Goal: Task Accomplishment & Management: Manage account settings

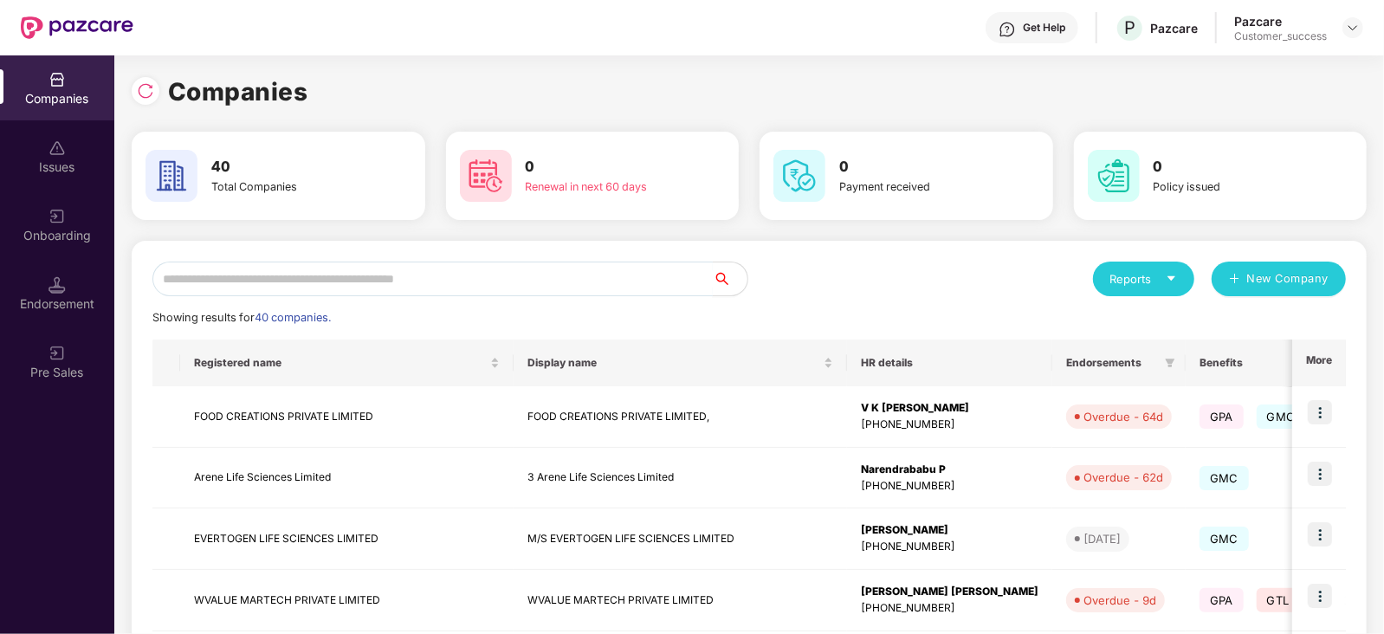
click at [362, 279] on input "text" at bounding box center [432, 279] width 560 height 35
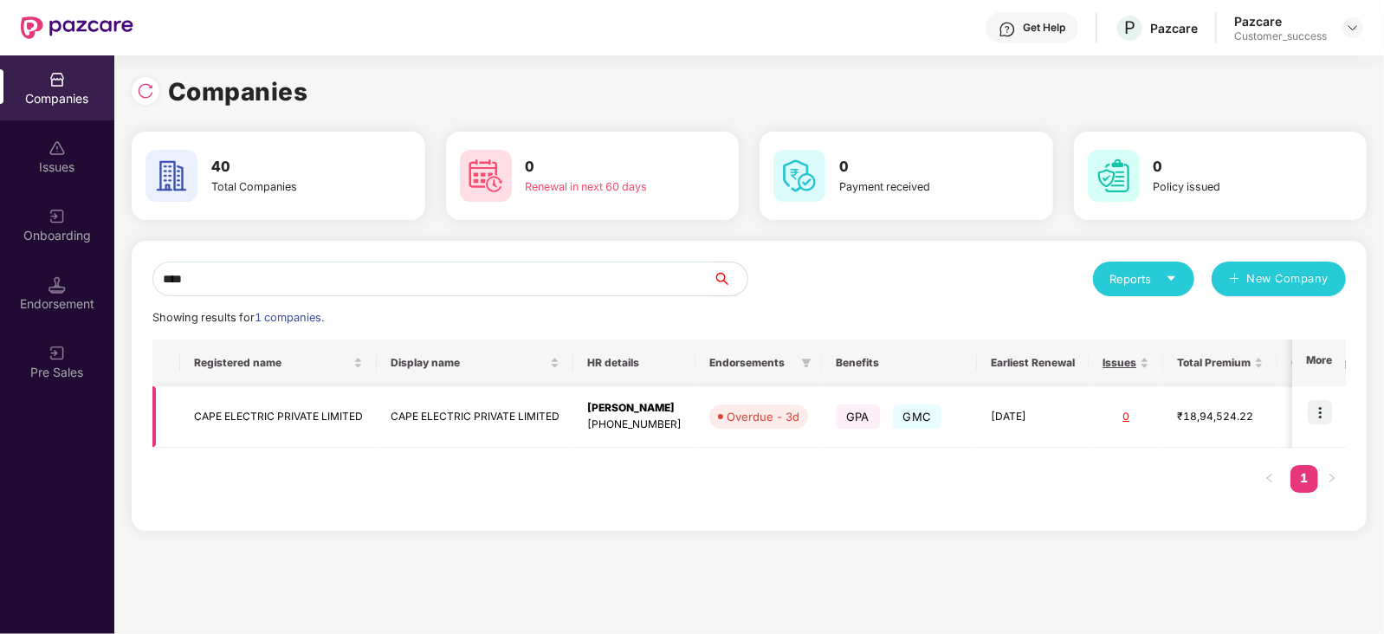
type input "****"
click at [1318, 411] on img at bounding box center [1320, 412] width 24 height 24
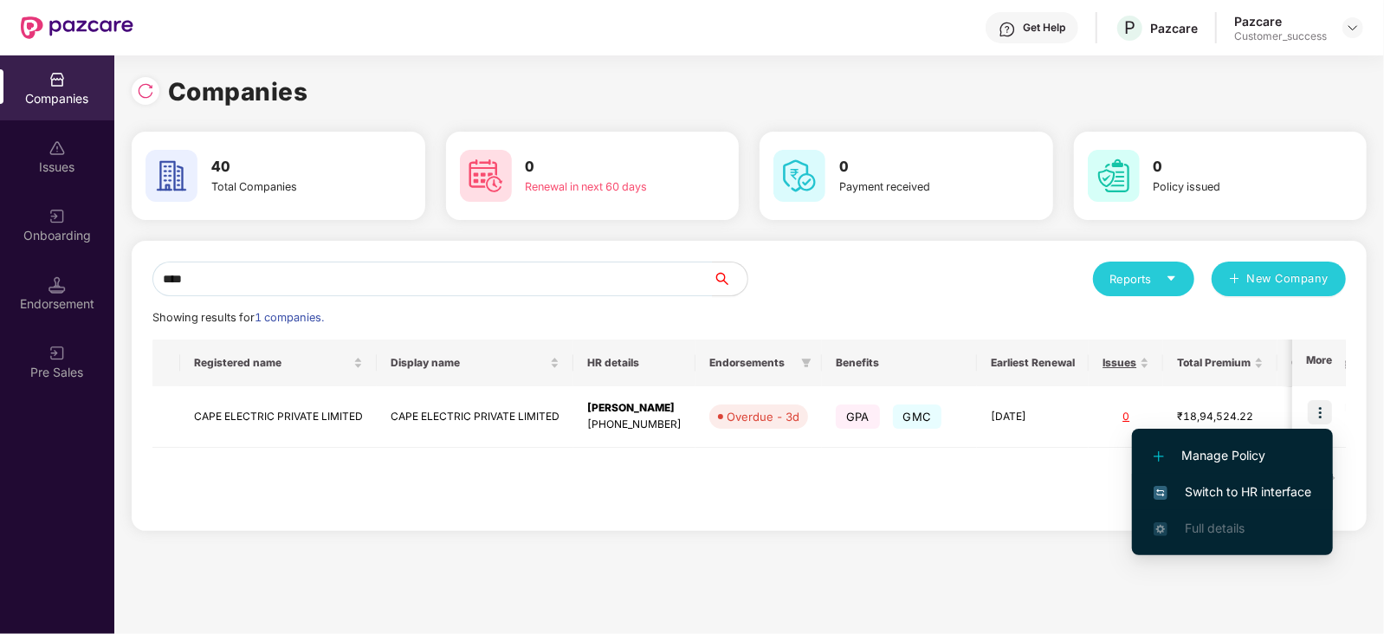
click at [1282, 492] on span "Switch to HR interface" at bounding box center [1233, 491] width 158 height 19
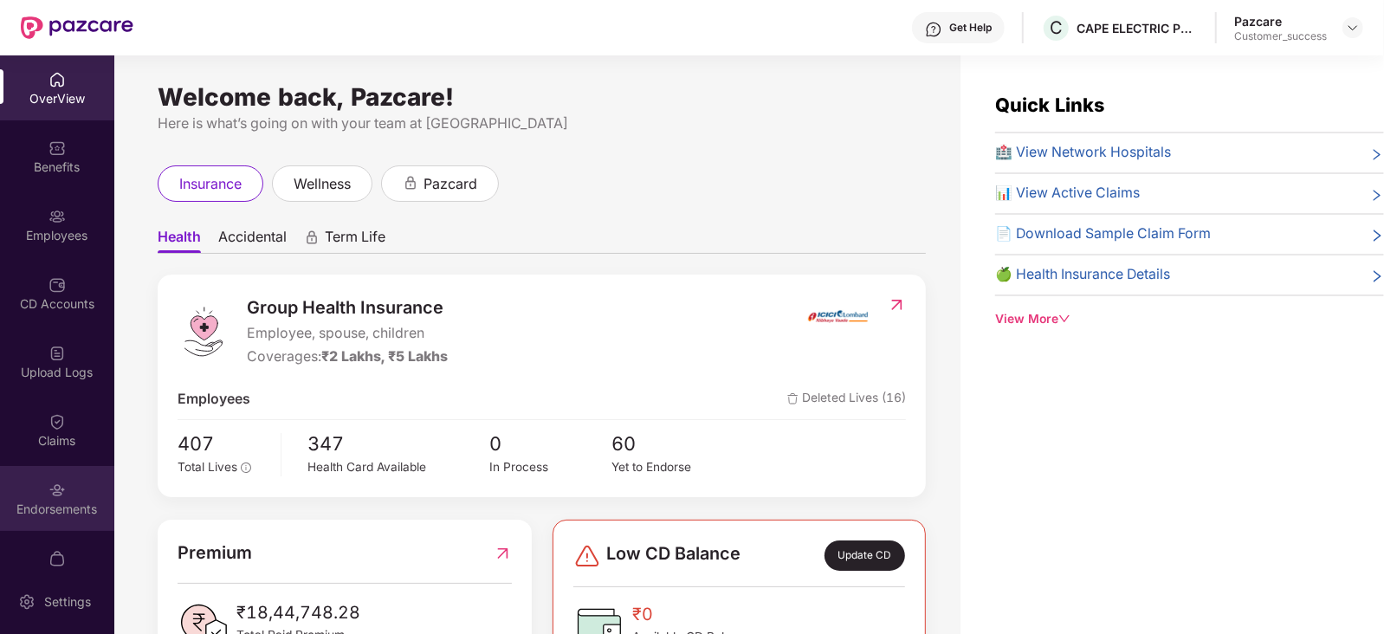
click at [74, 494] on div "Endorsements" at bounding box center [57, 498] width 114 height 65
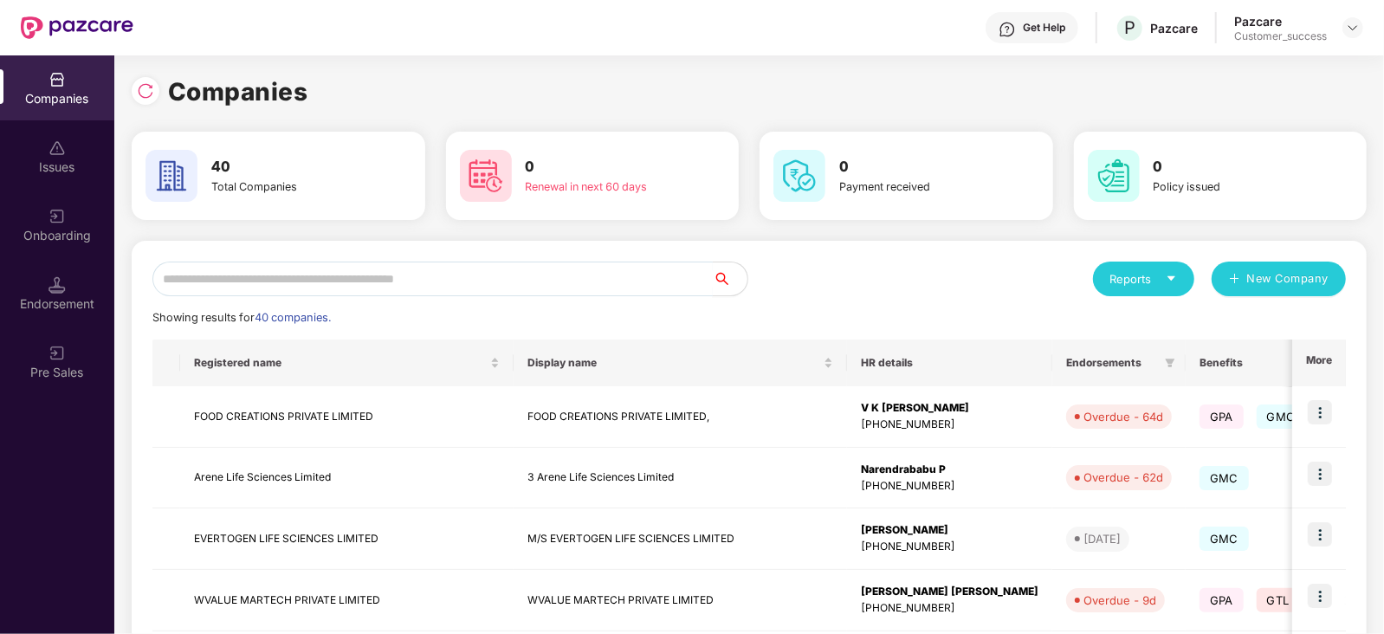
click at [337, 268] on input "text" at bounding box center [432, 279] width 560 height 35
type input "****"
click at [139, 100] on div at bounding box center [146, 91] width 28 height 28
click at [147, 95] on img at bounding box center [145, 90] width 17 height 17
click at [272, 282] on input "text" at bounding box center [432, 279] width 560 height 35
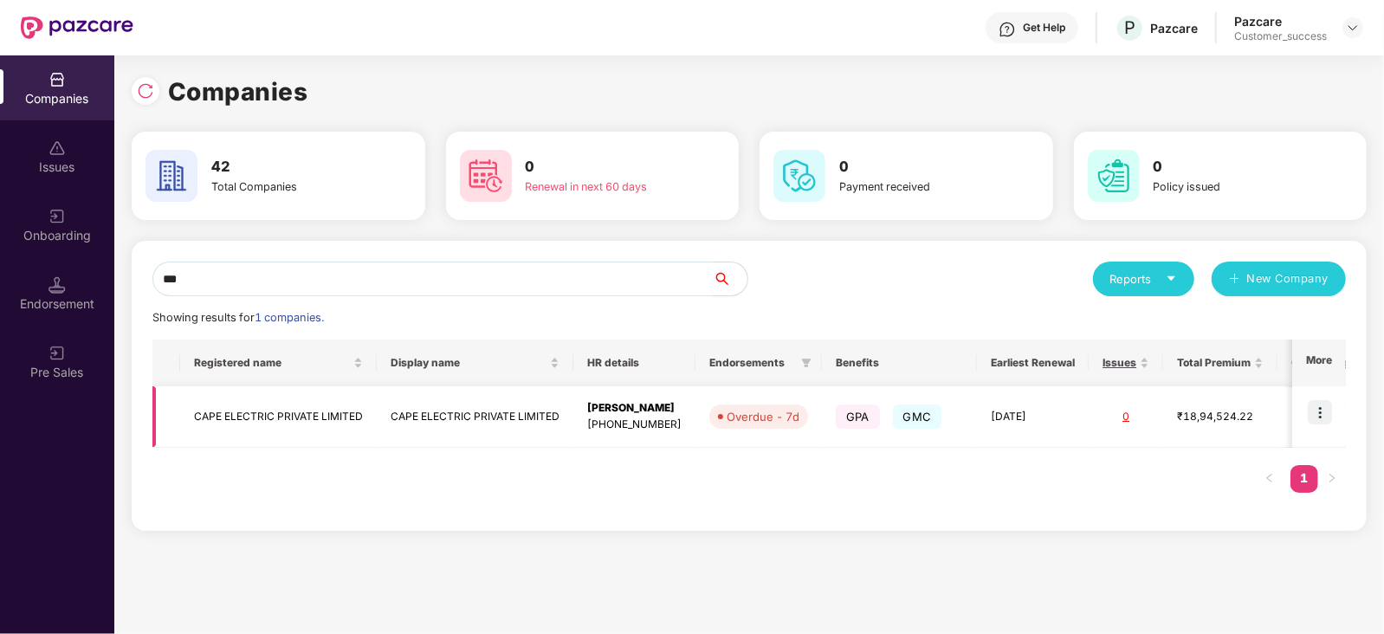
type input "***"
click at [1323, 412] on img at bounding box center [1320, 412] width 24 height 24
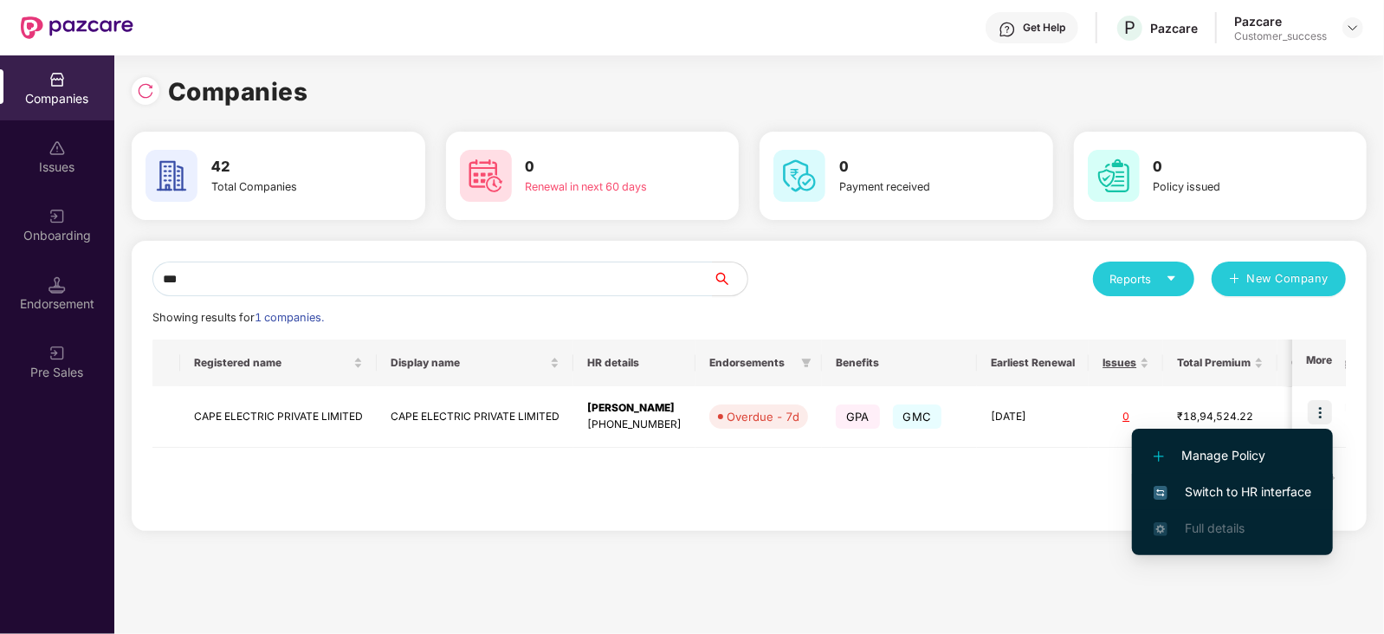
click at [1252, 496] on span "Switch to HR interface" at bounding box center [1233, 491] width 158 height 19
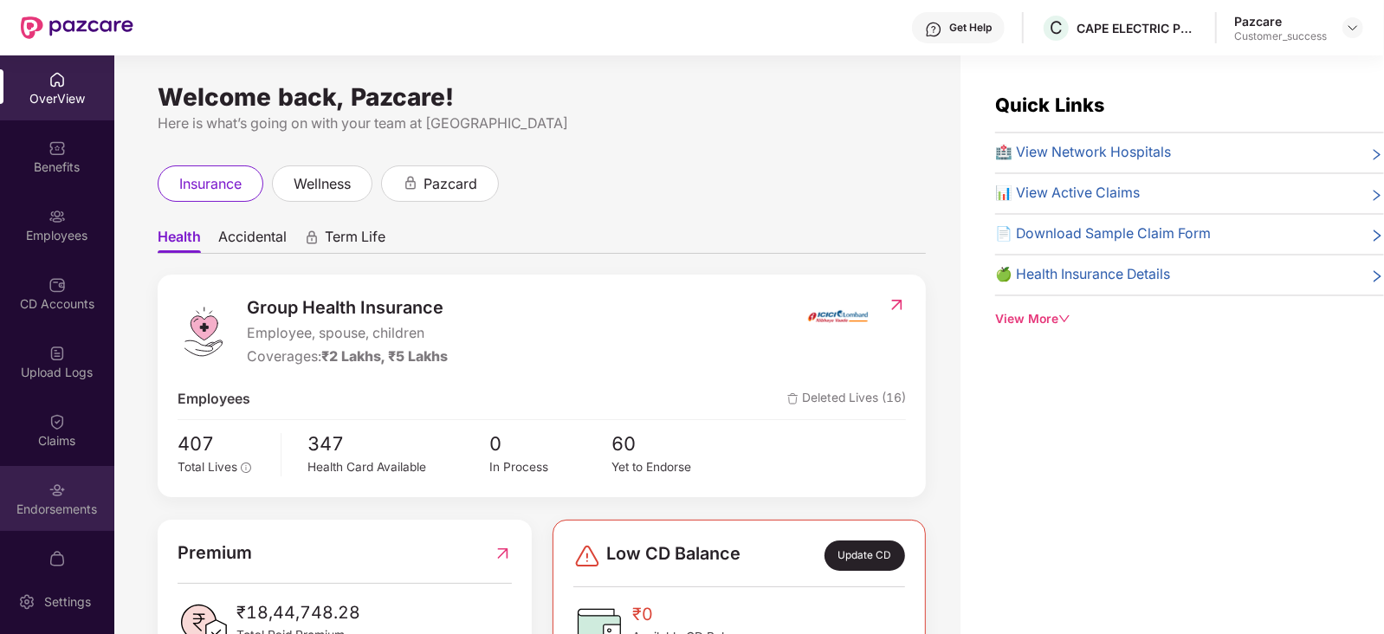
click at [44, 508] on div "Endorsements" at bounding box center [57, 509] width 114 height 17
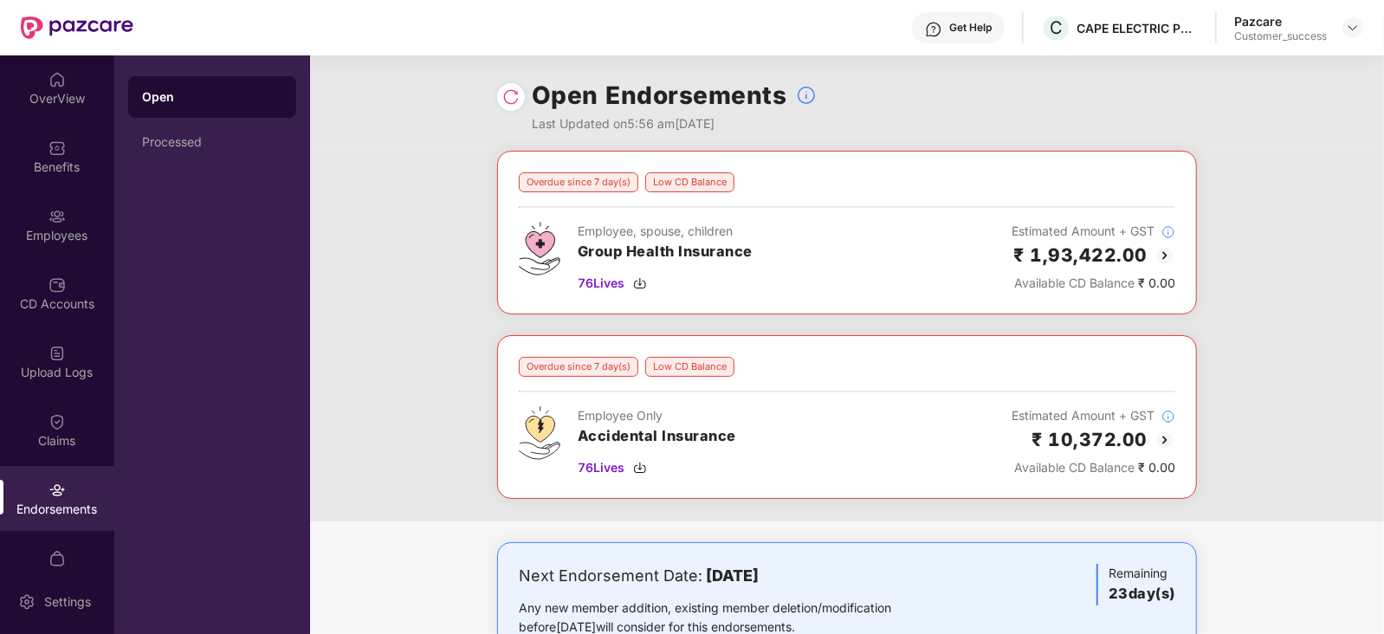
click at [861, 493] on div "Overdue since 7 day(s) Low CD Balance Employee Only Accidental Insurance 76 Liv…" at bounding box center [847, 417] width 700 height 164
click at [1060, 29] on span "C" at bounding box center [1056, 27] width 13 height 21
drag, startPoint x: 1075, startPoint y: 28, endPoint x: 1204, endPoint y: 28, distance: 129.1
click at [1204, 28] on div "Get Help C CAPE ELECTRIC PRIVATE LIMITED Pazcare Customer_success" at bounding box center [748, 27] width 1230 height 55
copy div "CAPE ELECTRIC PRIV"
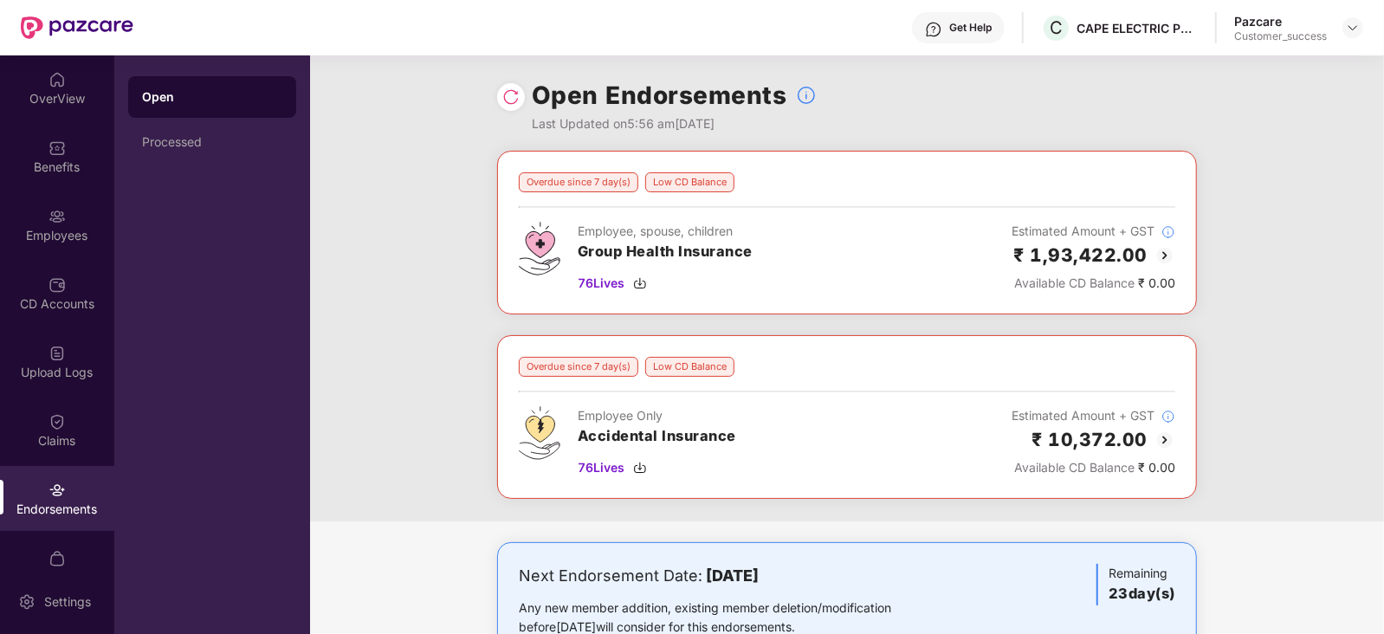
click at [1323, 307] on div "Overdue since 7 day(s) Low CD Balance Employee, spouse, children Group Health I…" at bounding box center [847, 336] width 1074 height 371
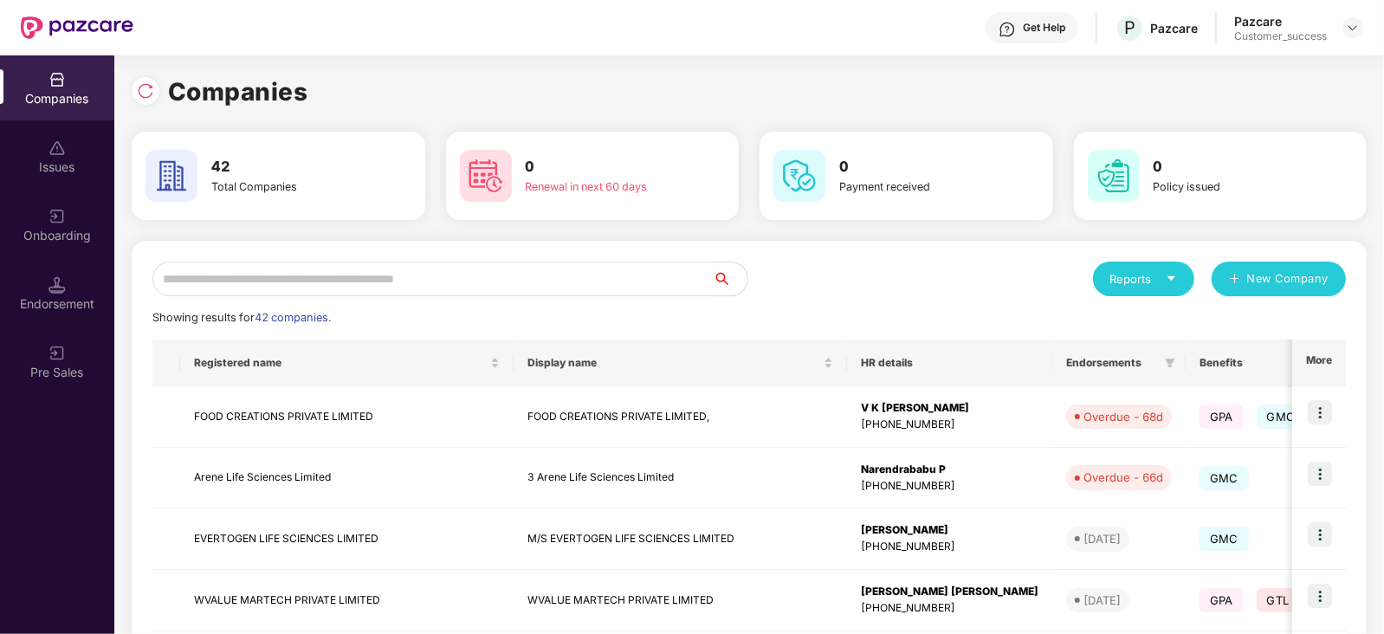
click at [313, 276] on input "text" at bounding box center [432, 279] width 560 height 35
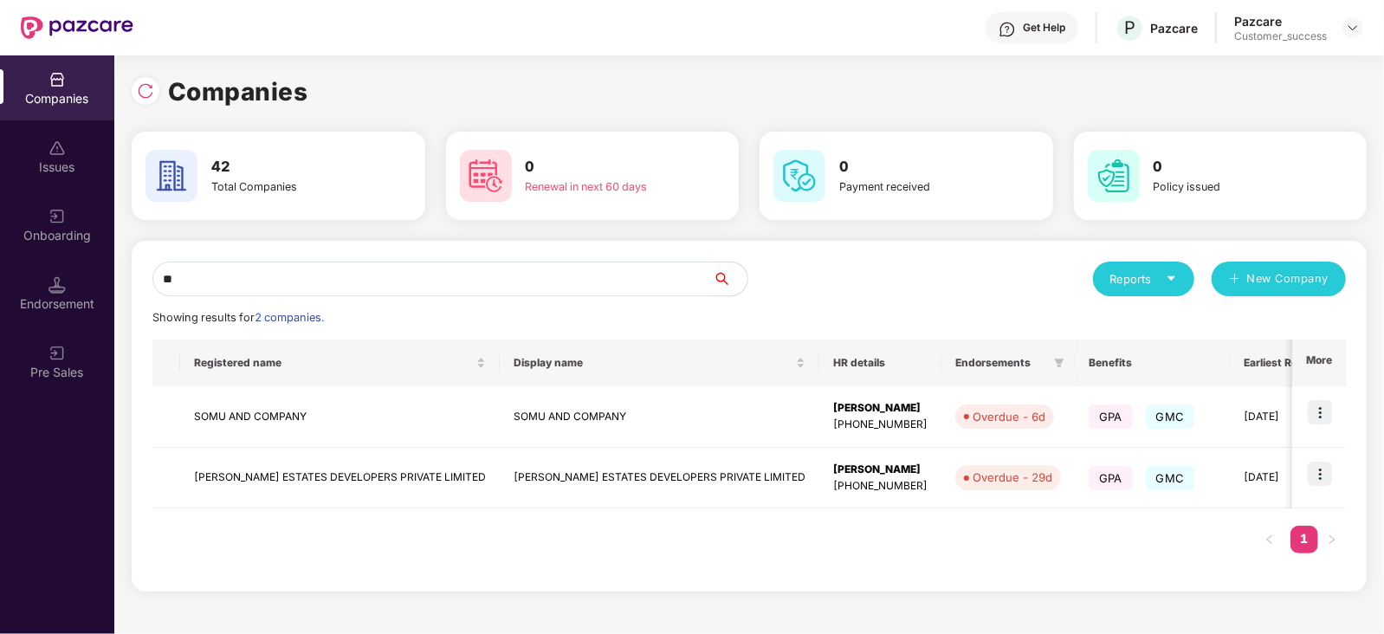
type input "*"
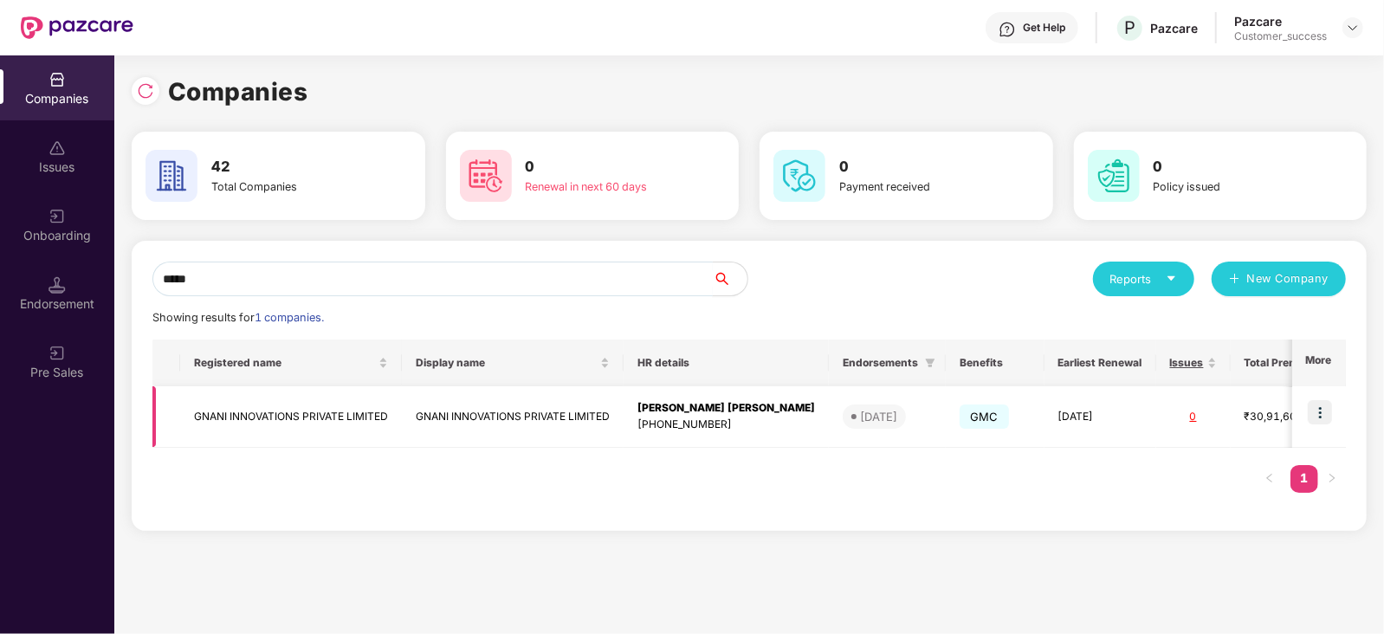
type input "*****"
click at [1324, 408] on img at bounding box center [1320, 412] width 24 height 24
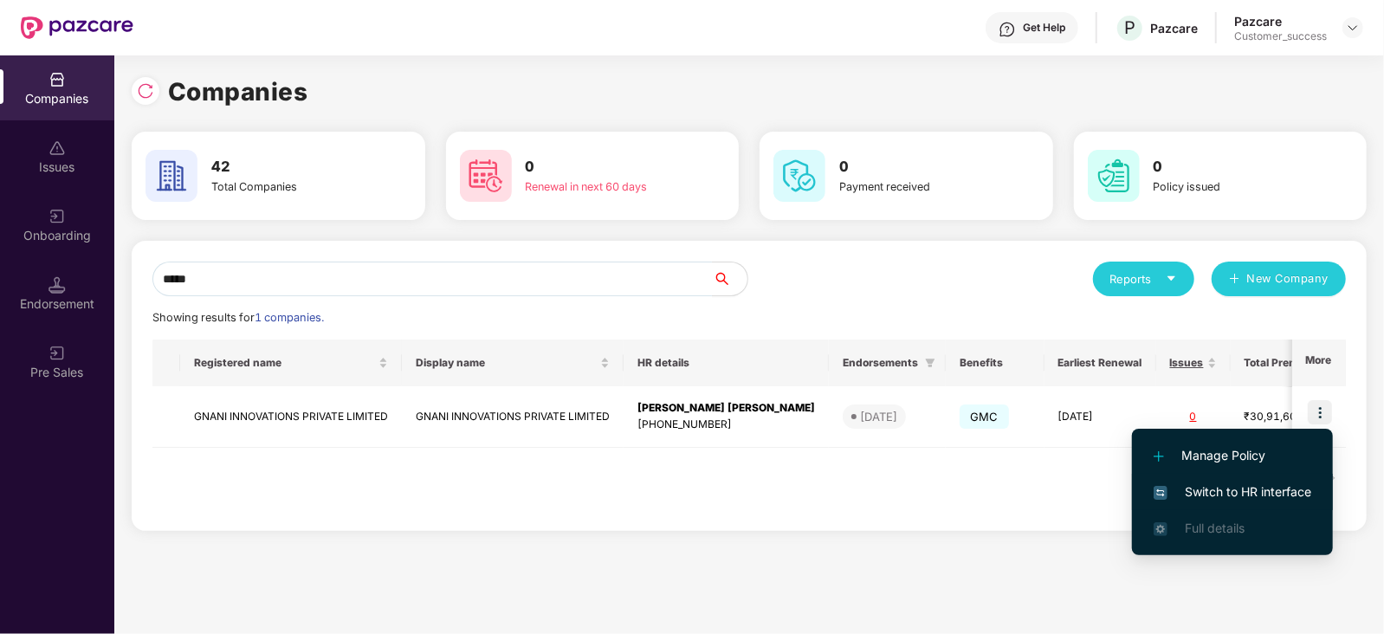
click at [1285, 487] on span "Switch to HR interface" at bounding box center [1233, 491] width 158 height 19
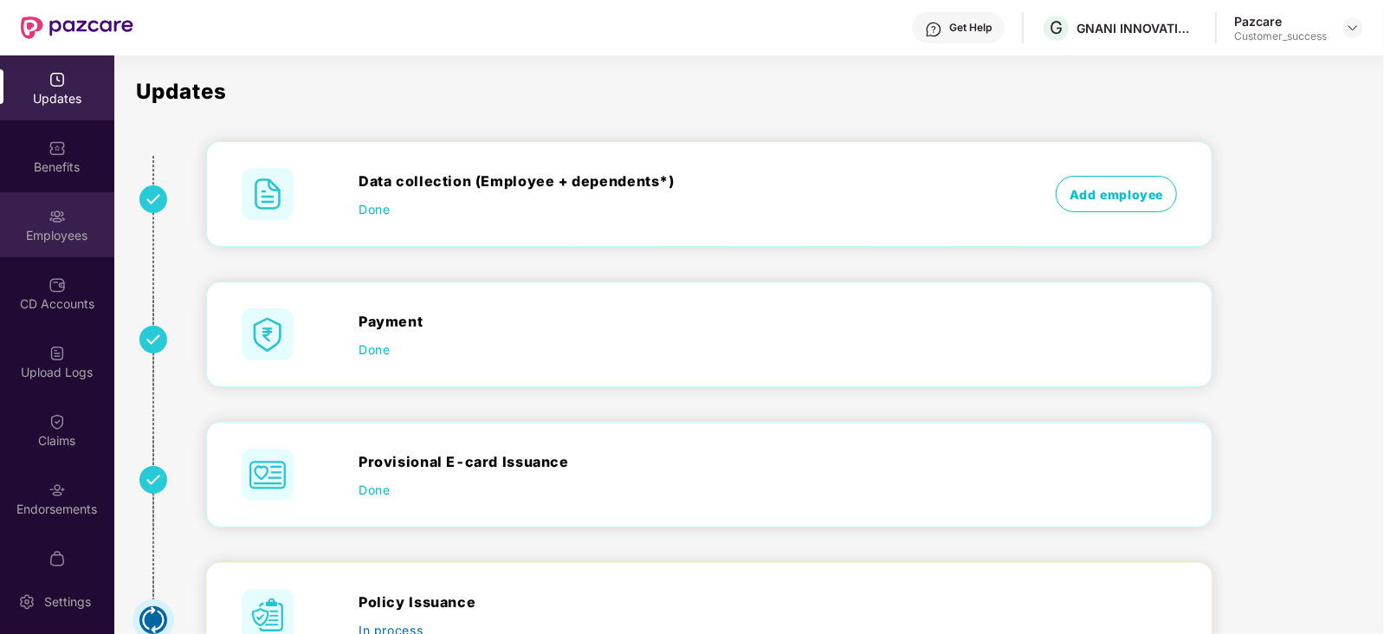
click at [73, 234] on div "Employees" at bounding box center [57, 235] width 114 height 17
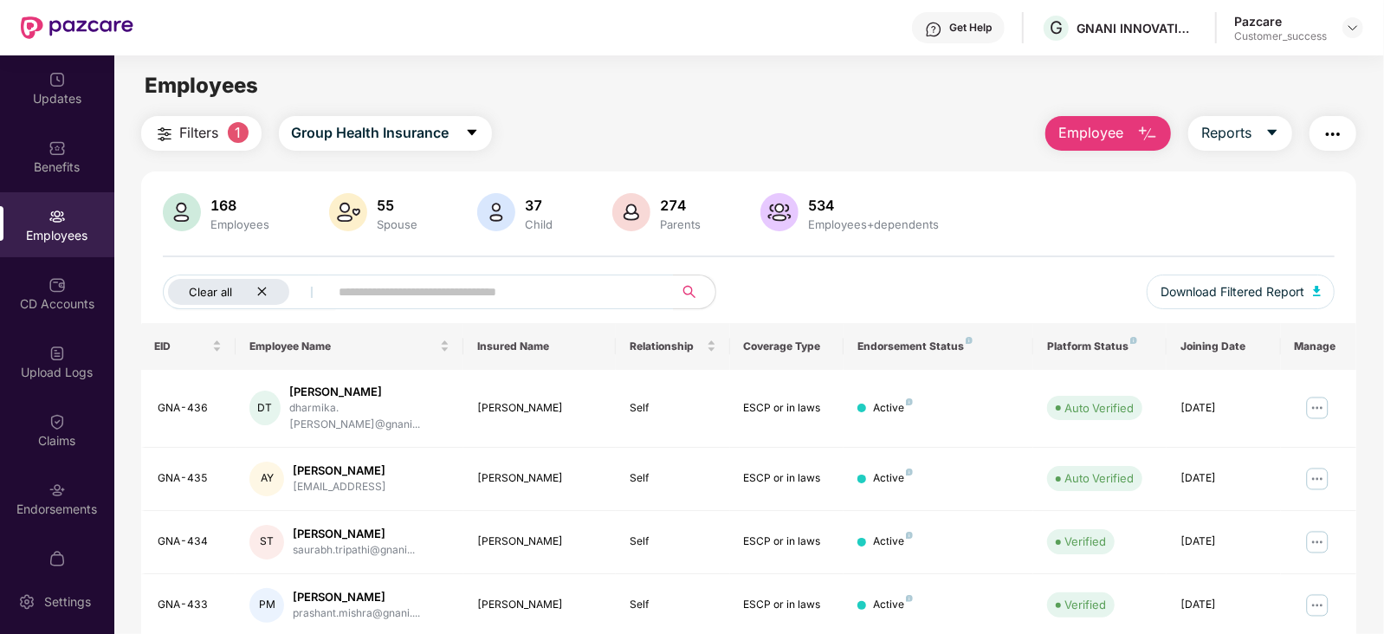
click at [265, 297] on div "Clear all" at bounding box center [228, 292] width 121 height 26
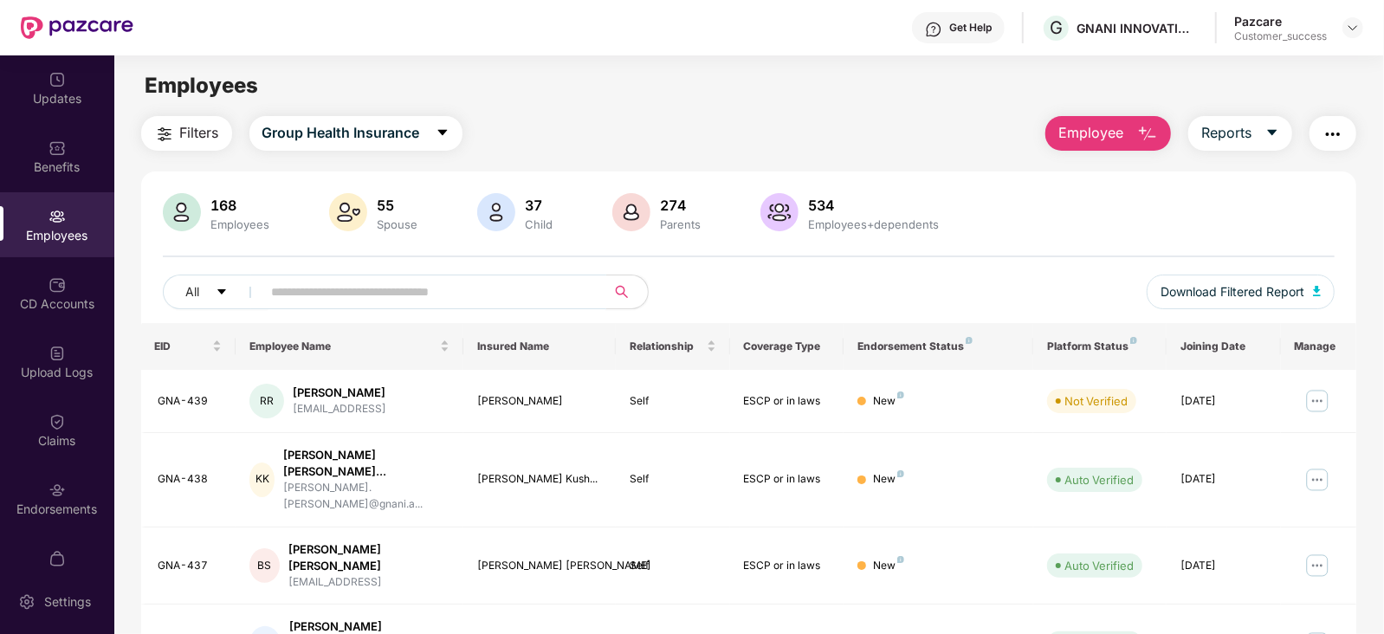
click at [369, 286] on input "text" at bounding box center [427, 292] width 311 height 26
paste input "**********"
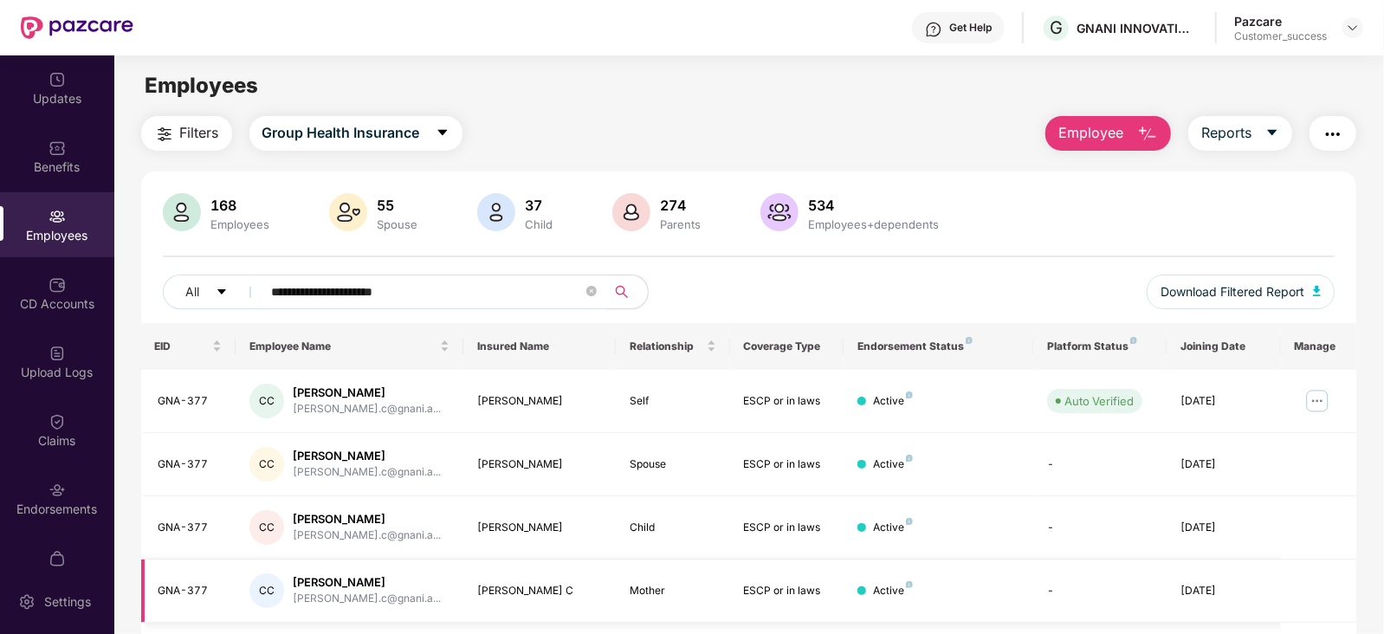
scroll to position [113, 0]
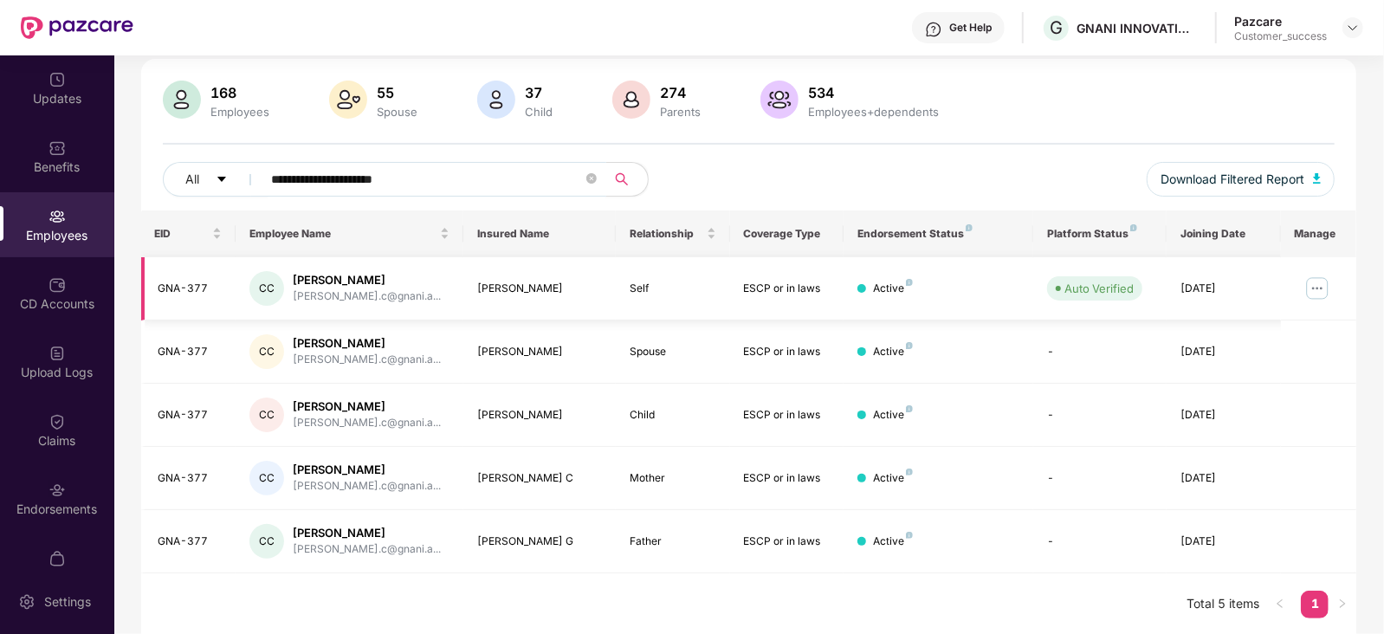
type input "**********"
click at [1326, 288] on img at bounding box center [1318, 289] width 28 height 28
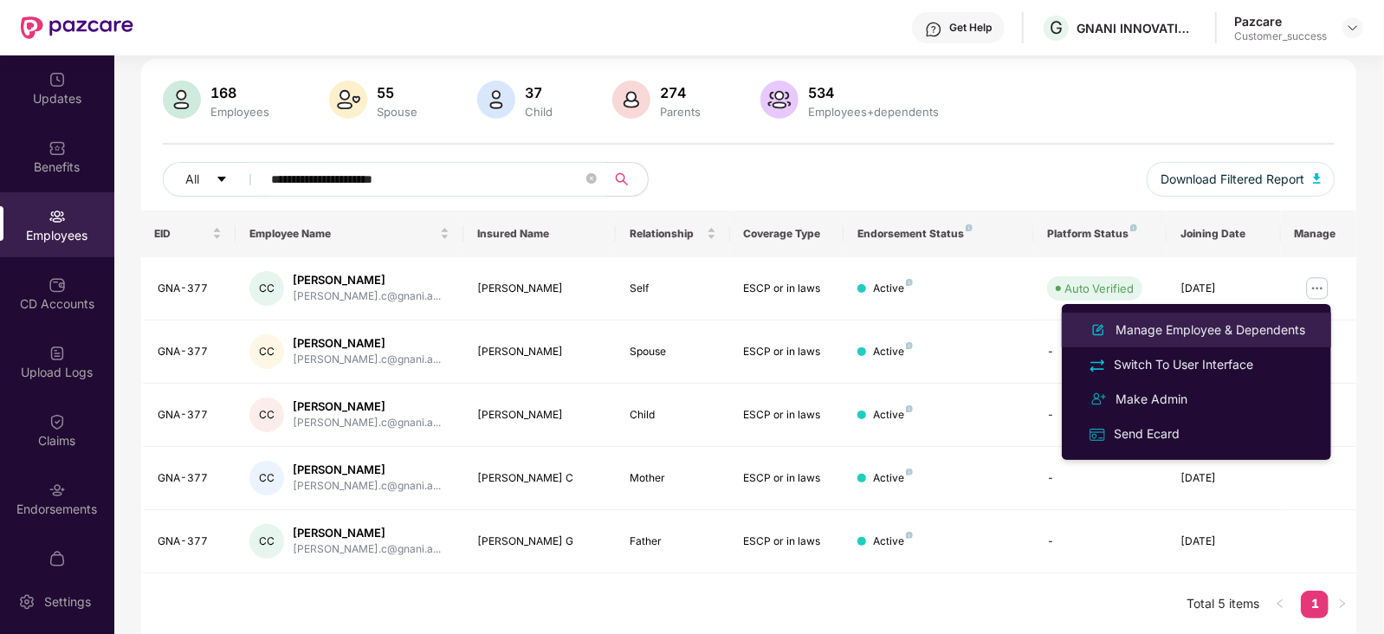
click at [1218, 320] on div "Manage Employee & Dependents" at bounding box center [1210, 329] width 197 height 19
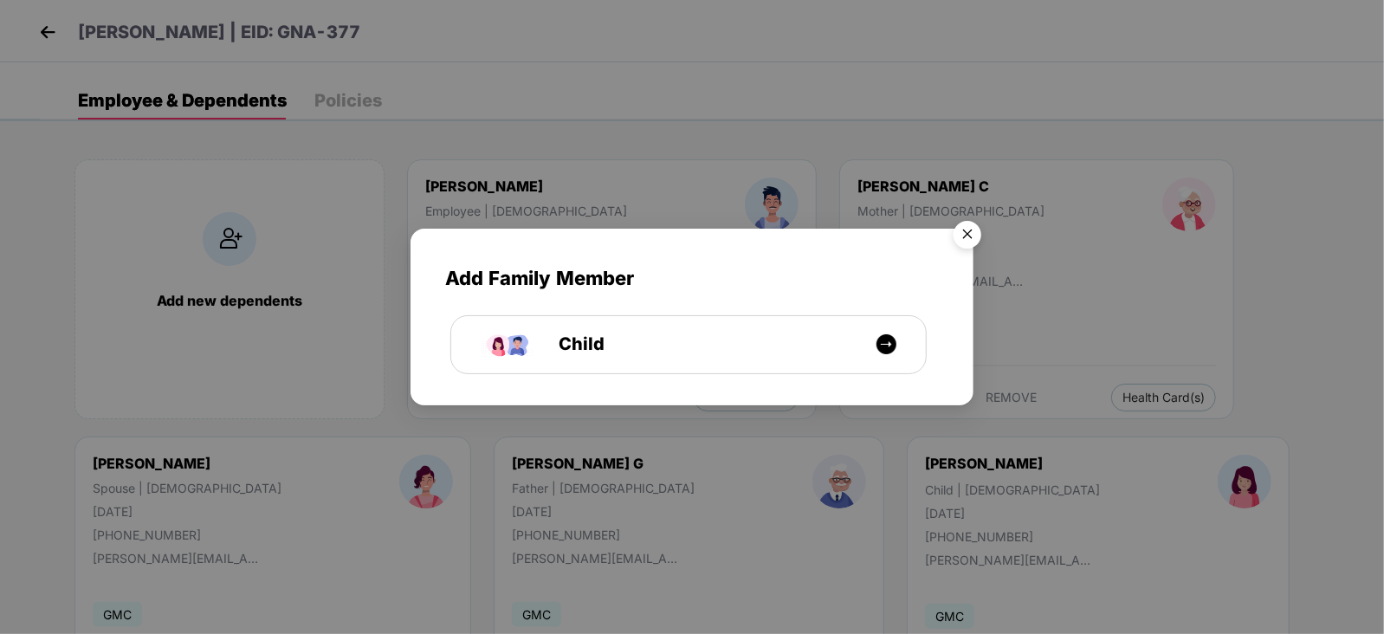
click at [970, 233] on img "Close" at bounding box center [967, 237] width 49 height 49
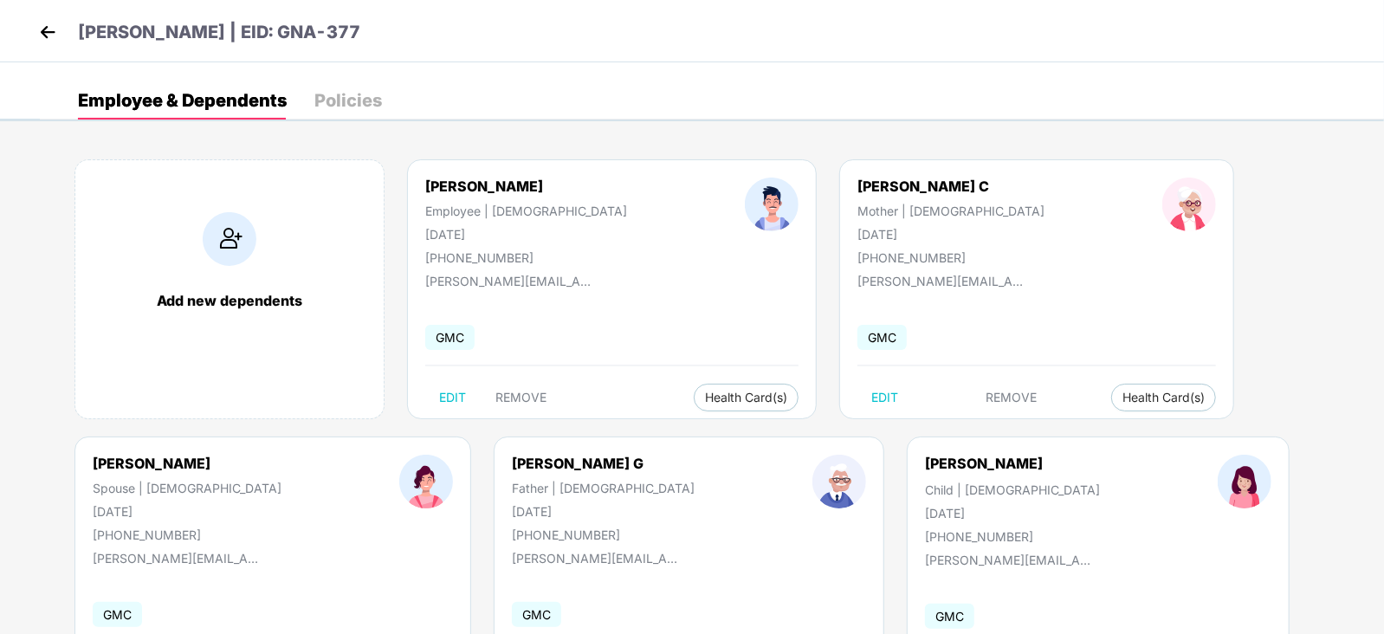
scroll to position [106, 0]
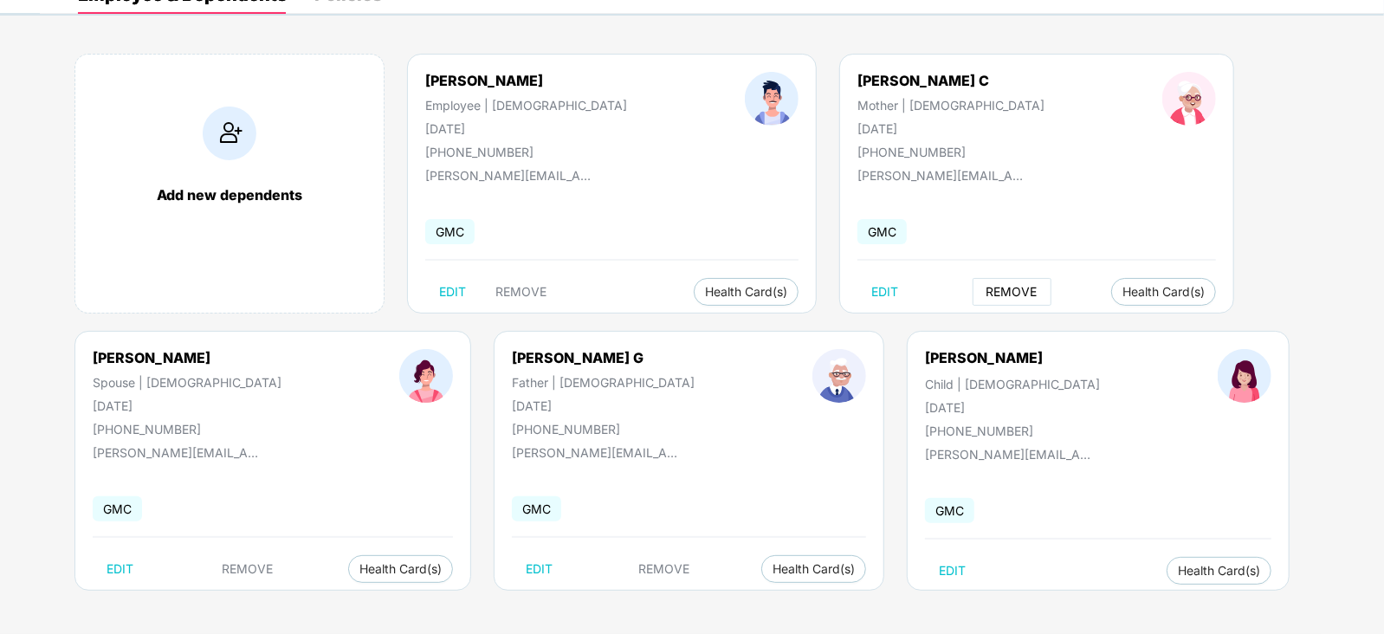
click at [987, 292] on span "REMOVE" at bounding box center [1012, 292] width 51 height 14
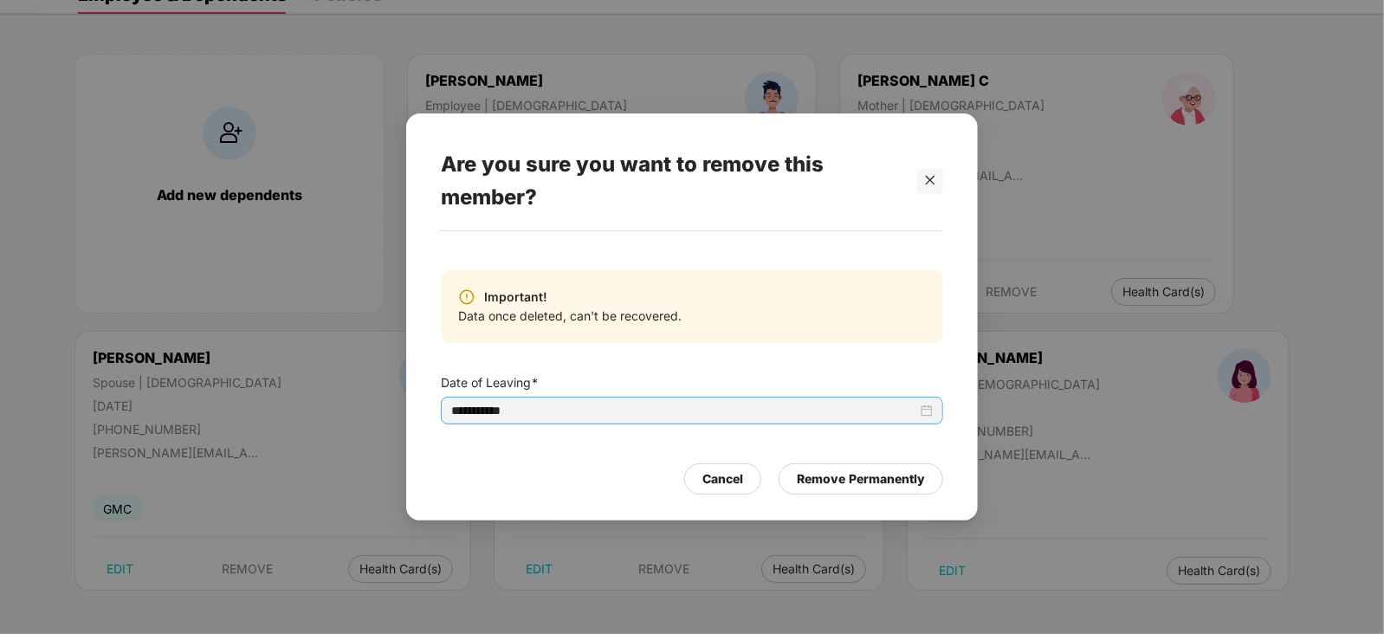
click at [934, 413] on div "**********" at bounding box center [692, 411] width 502 height 28
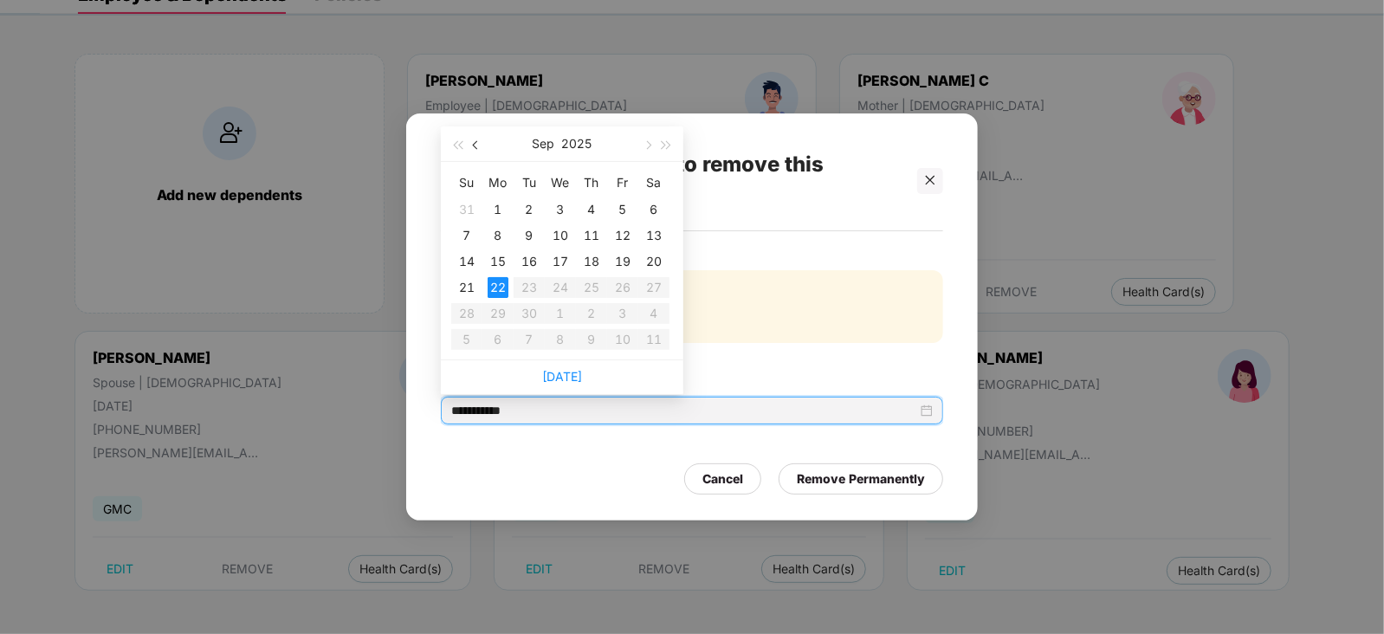
click at [475, 145] on span "button" at bounding box center [477, 144] width 9 height 9
type input "**********"
click at [469, 318] on div "24" at bounding box center [466, 313] width 21 height 21
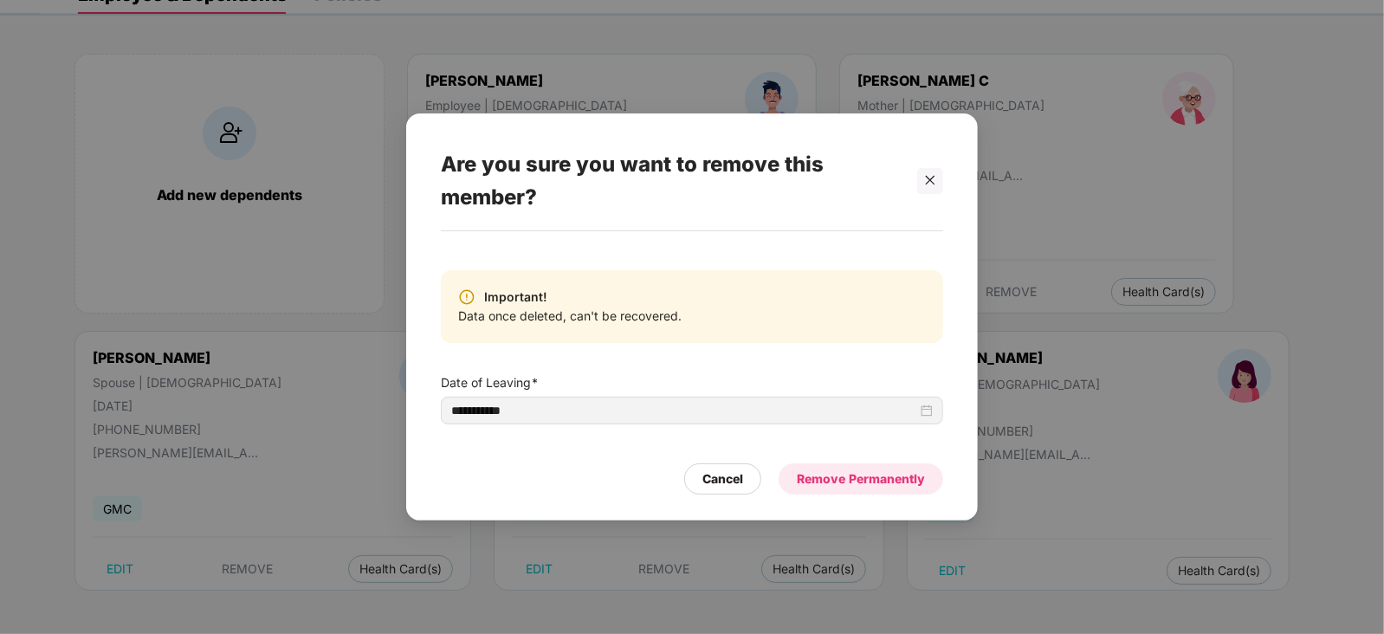
click at [862, 476] on div "Remove Permanently" at bounding box center [861, 478] width 128 height 19
